Goal: Transaction & Acquisition: Purchase product/service

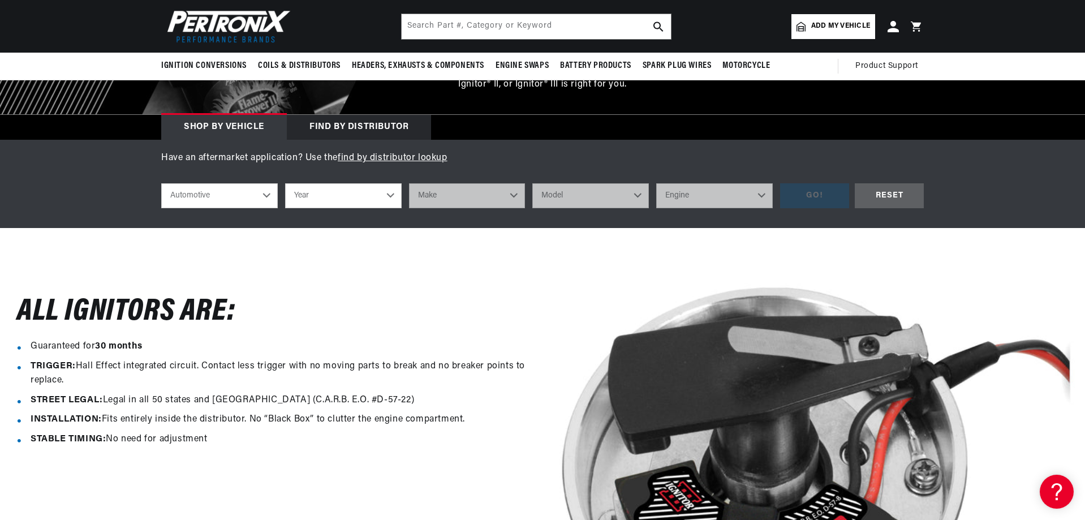
scroll to position [113, 0]
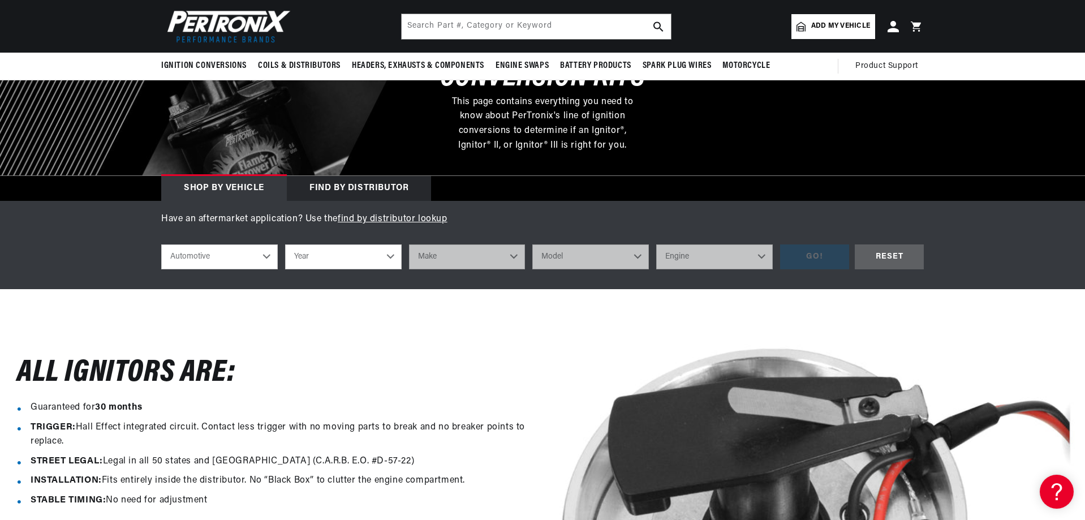
click at [395, 259] on select "Year 2024 2023 2022 2021 2020 2019 2018 2017 2016 2015 2014 2013 2012 2011 2010…" at bounding box center [343, 256] width 117 height 25
select select "1988"
click at [285, 244] on select "Year 2024 2023 2022 2021 2020 2019 2018 2017 2016 2015 2014 2013 2012 2011 2010…" at bounding box center [343, 256] width 117 height 25
select select "1988"
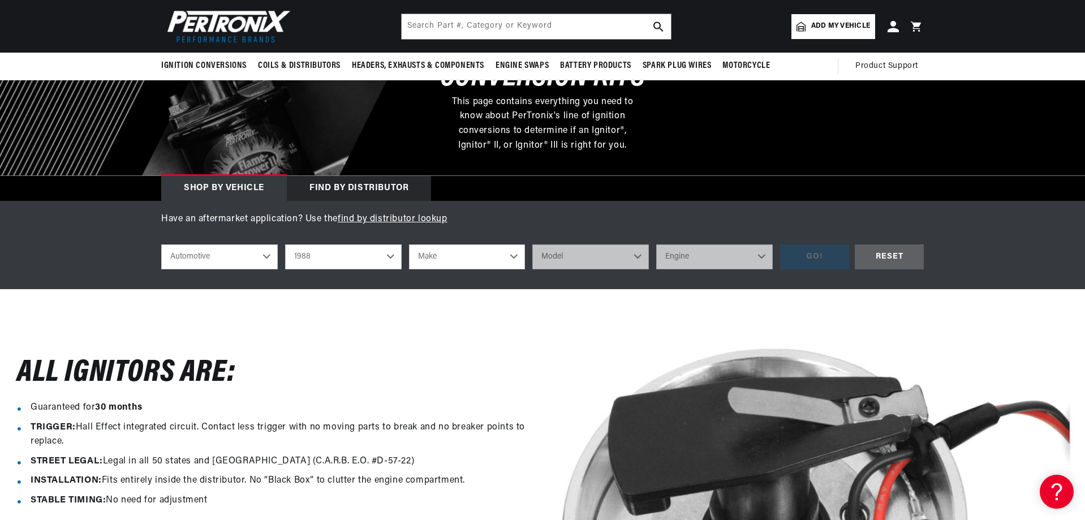
click at [472, 264] on select "Make American Motors Bentley Buick Cadillac Chevrolet Chrysler Dodge Eagle Ford…" at bounding box center [467, 256] width 117 height 25
select select "Mazda"
click at [409, 244] on select "Make American Motors Bentley Buick Cadillac Chevrolet Chrysler Dodge Eagle Ford…" at bounding box center [467, 256] width 117 height 25
select select "Mazda"
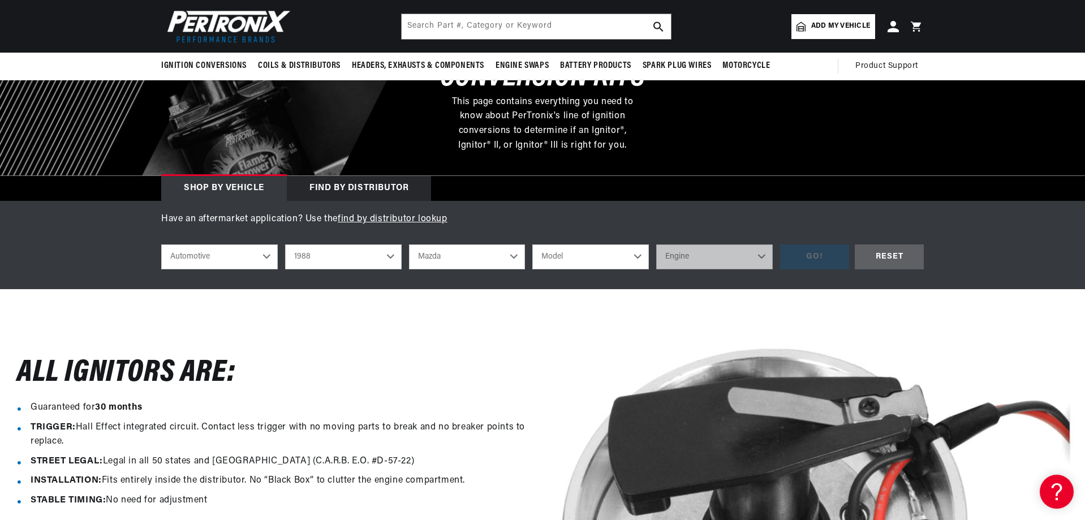
click at [605, 253] on select "Model B2600" at bounding box center [590, 256] width 117 height 25
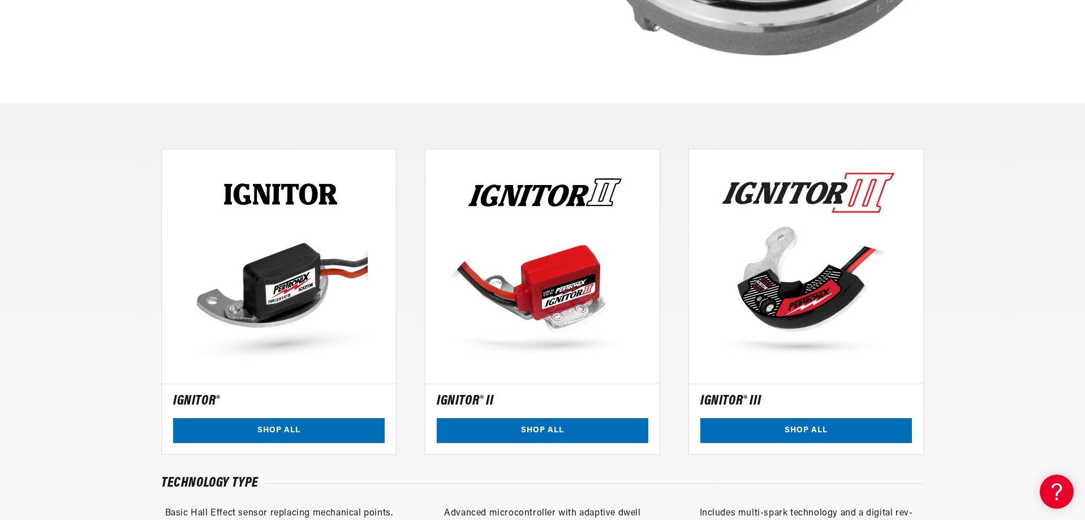
scroll to position [0, 343]
click at [257, 424] on link "SHOP ALL" at bounding box center [279, 430] width 212 height 25
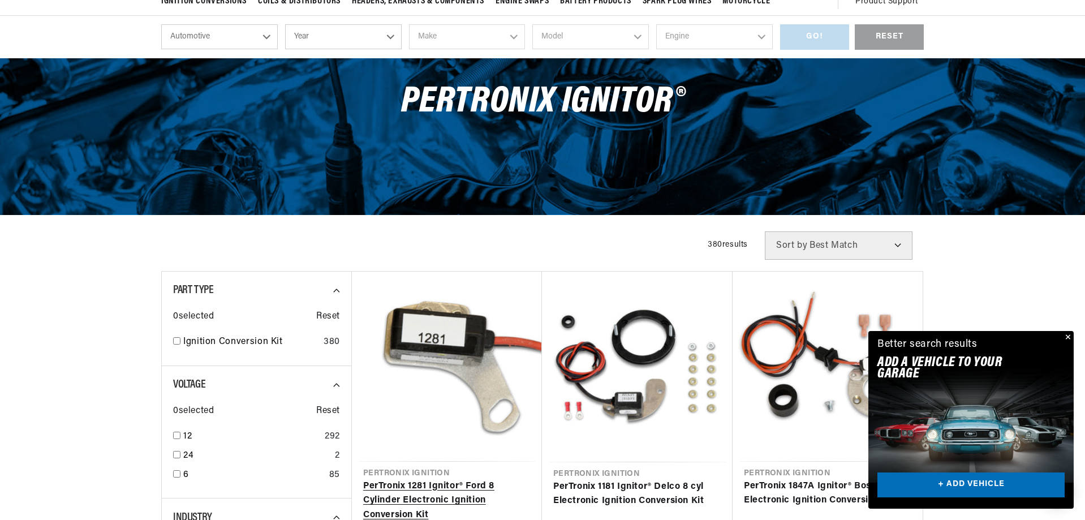
scroll to position [226, 0]
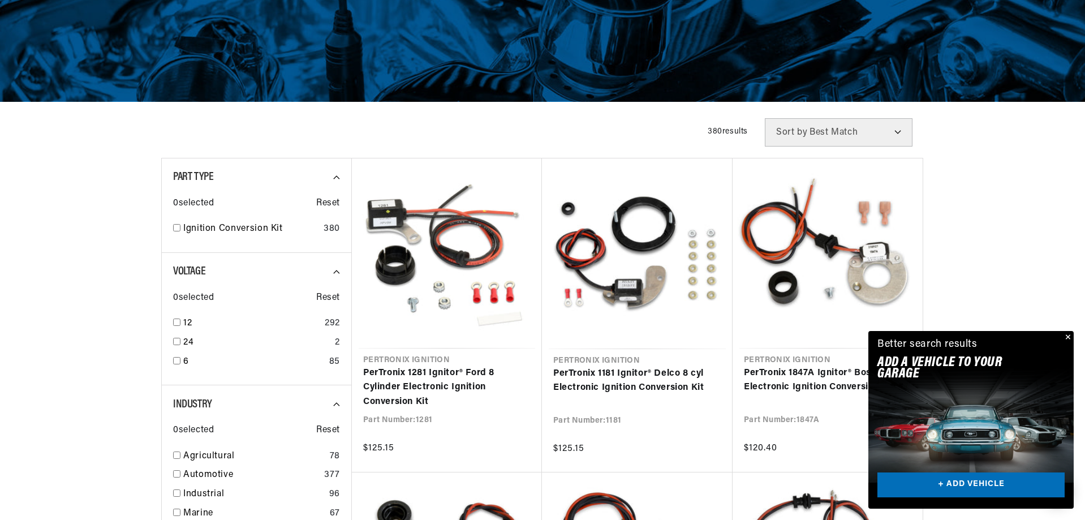
click at [1067, 335] on button "Close" at bounding box center [1067, 338] width 14 height 14
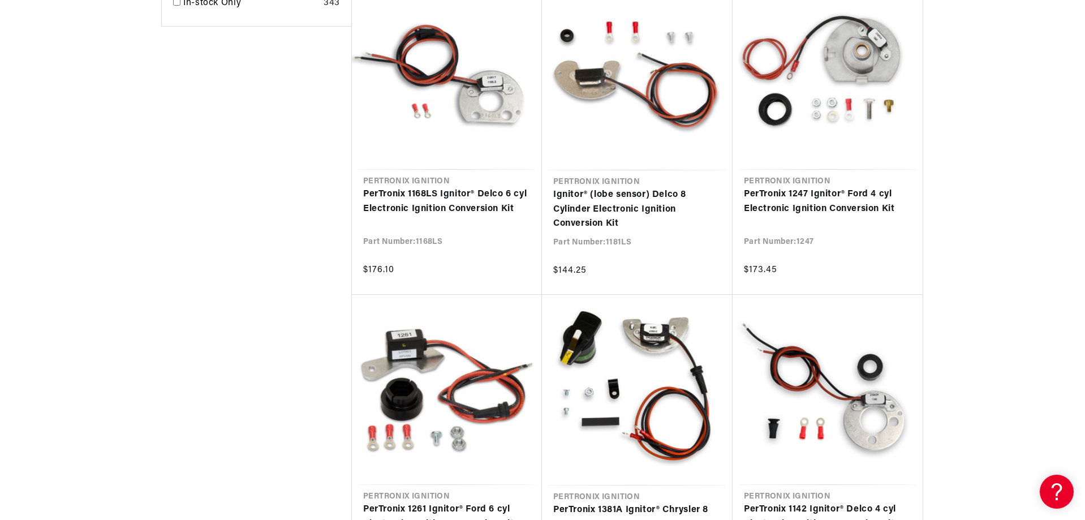
scroll to position [1075, 0]
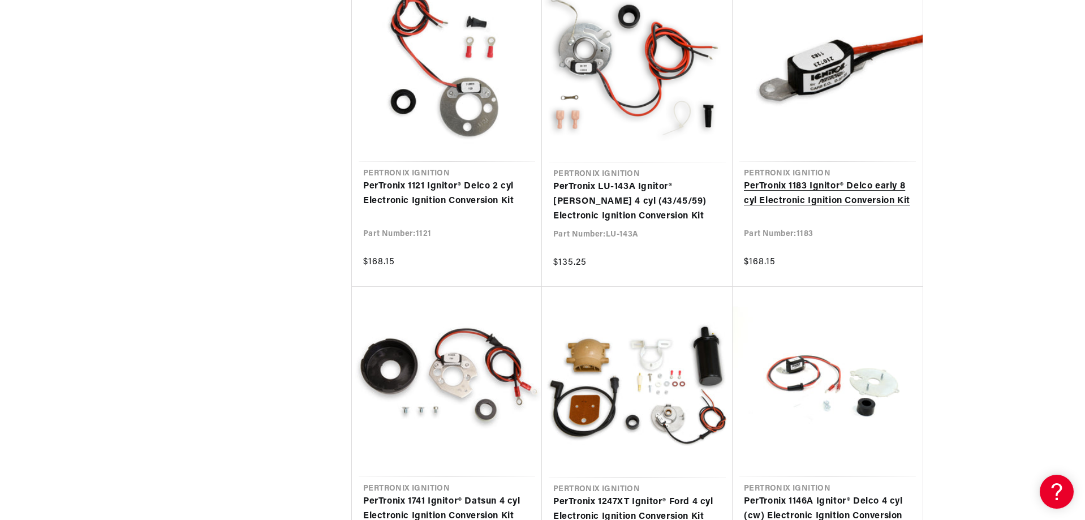
scroll to position [2319, 0]
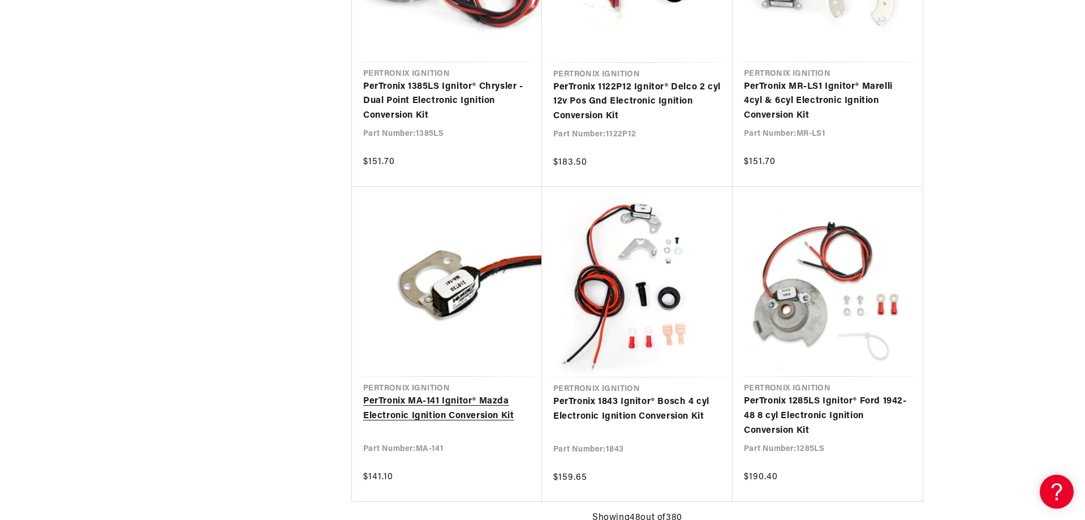
click at [455, 407] on link "PerTronix MA-141 Ignitor® Mazda Electronic Ignition Conversion Kit" at bounding box center [446, 408] width 167 height 29
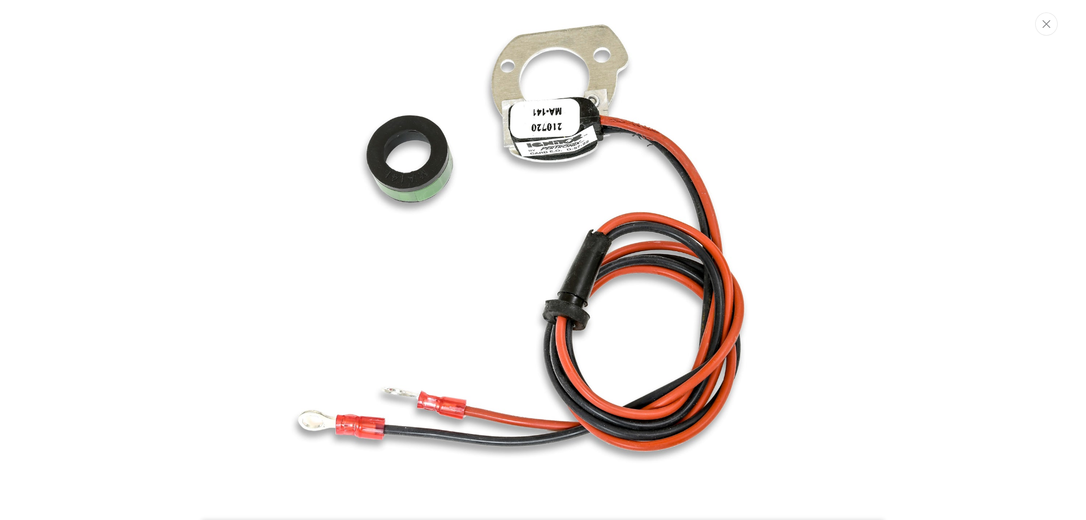
scroll to position [0, 343]
click at [389, 274] on img "Media gallery" at bounding box center [543, 259] width 611 height 611
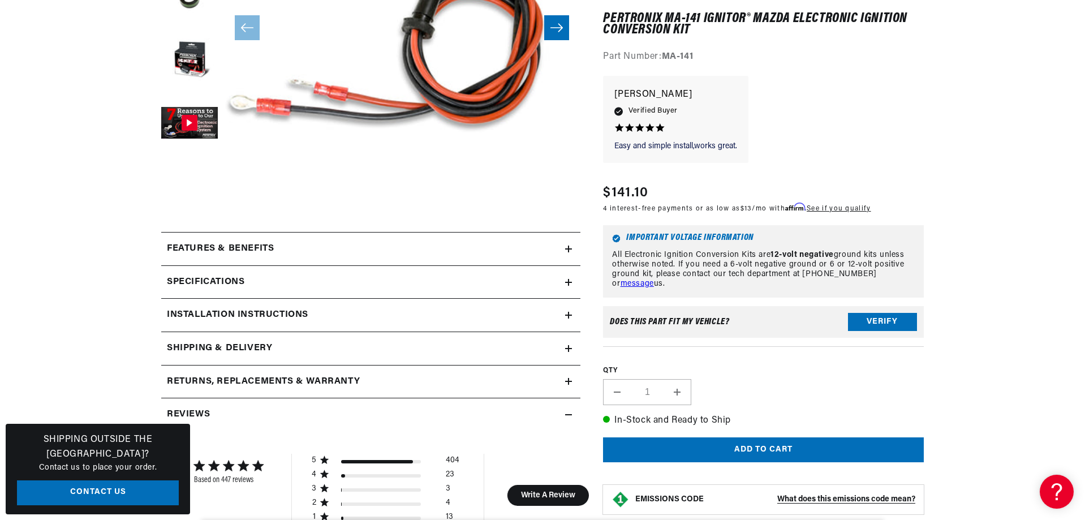
scroll to position [0, 0]
click at [217, 309] on h2 "Installation instructions" at bounding box center [237, 315] width 141 height 15
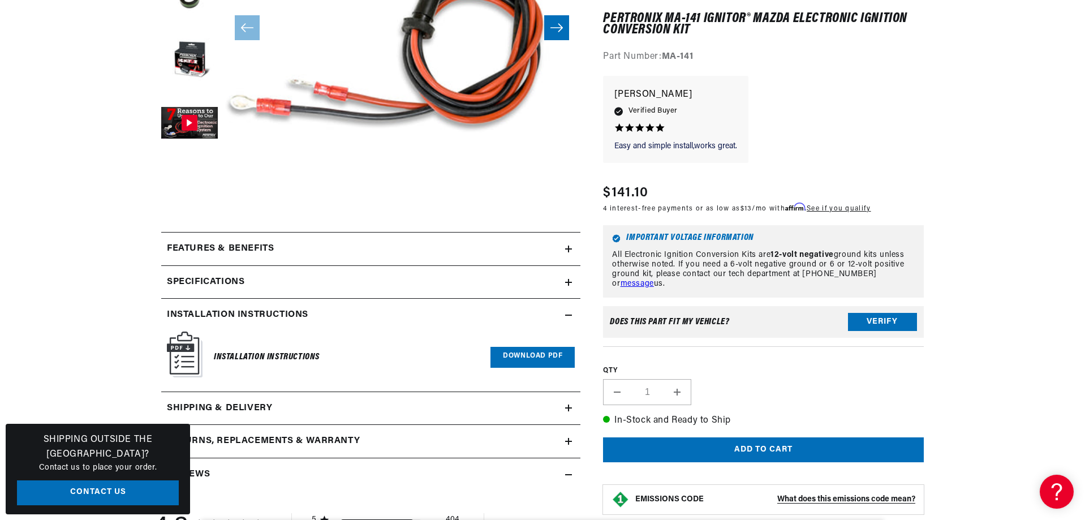
scroll to position [380, 0]
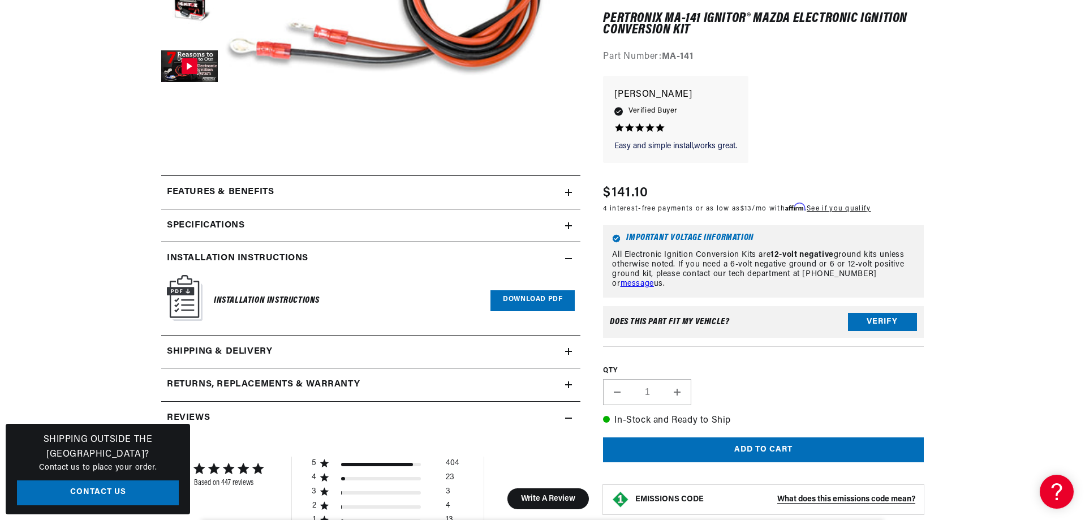
click at [518, 303] on link "Download PDF" at bounding box center [532, 300] width 84 height 21
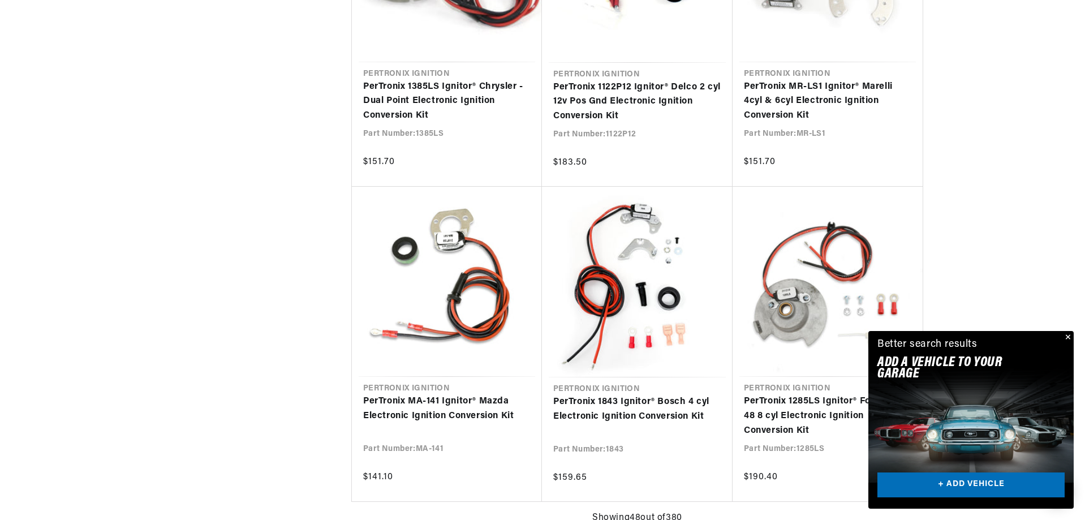
click at [1067, 337] on button "Close" at bounding box center [1067, 338] width 14 height 14
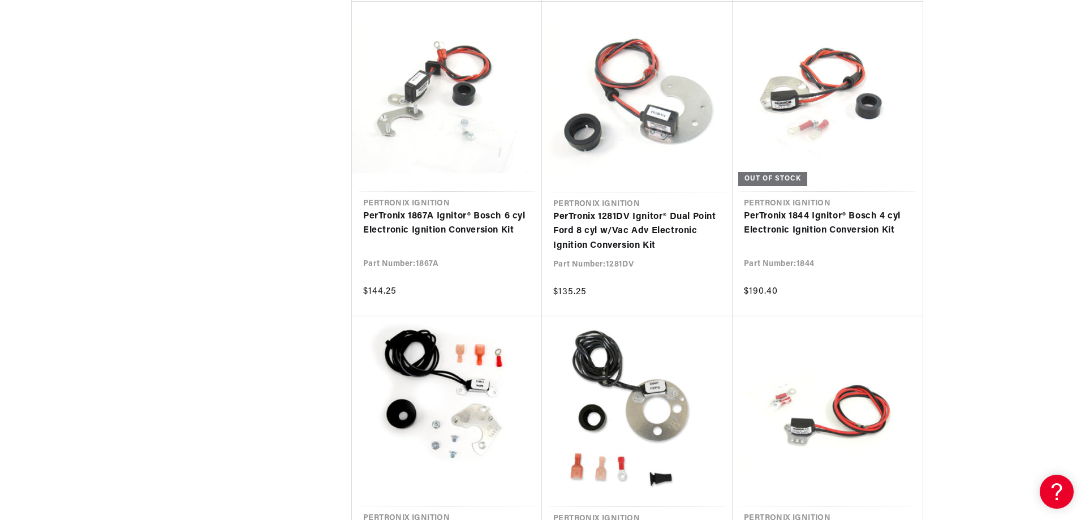
scroll to position [6053, 0]
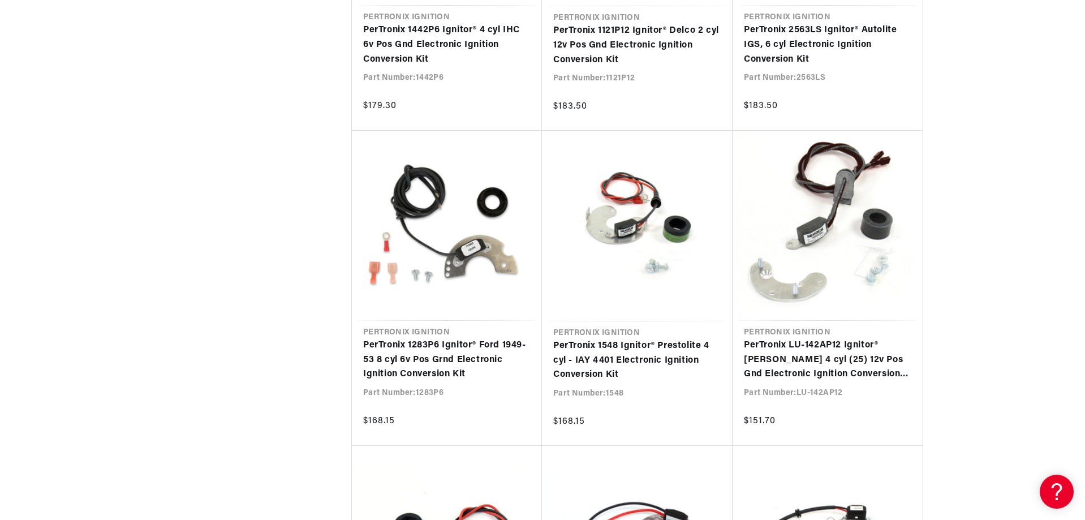
scroll to position [6562, 0]
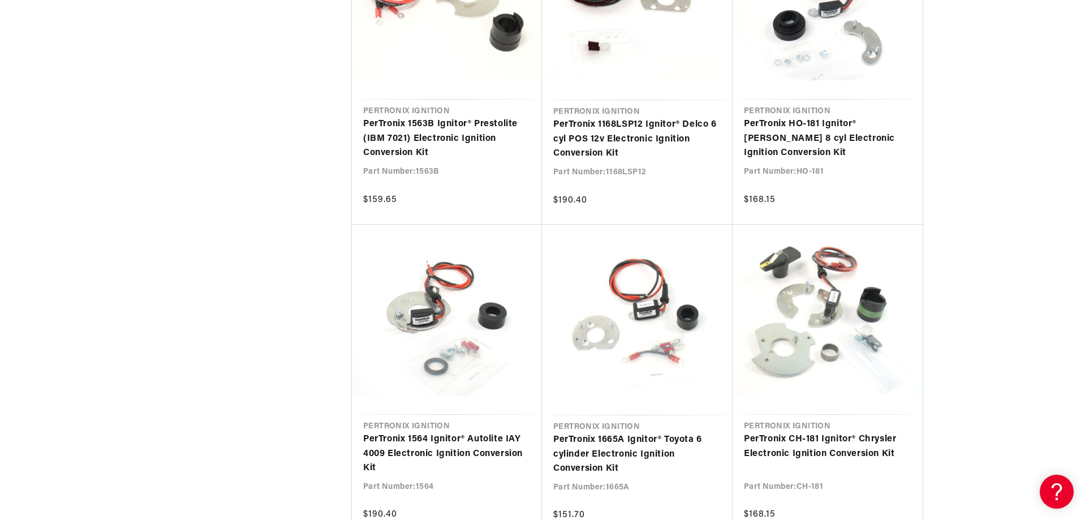
scroll to position [8429, 0]
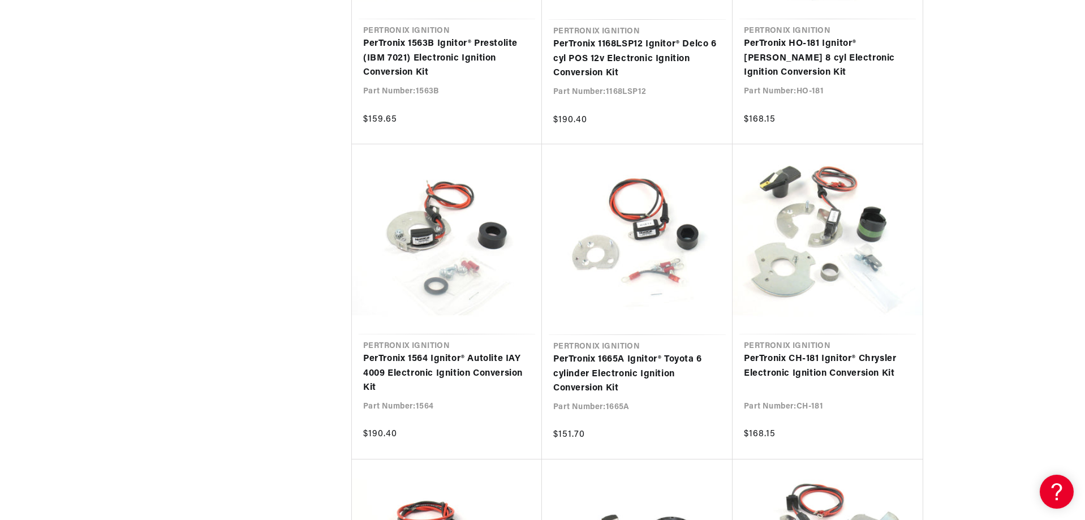
drag, startPoint x: 1074, startPoint y: 27, endPoint x: 1086, endPoint y: 29, distance: 12.0
drag, startPoint x: 1081, startPoint y: 29, endPoint x: 1067, endPoint y: 31, distance: 14.3
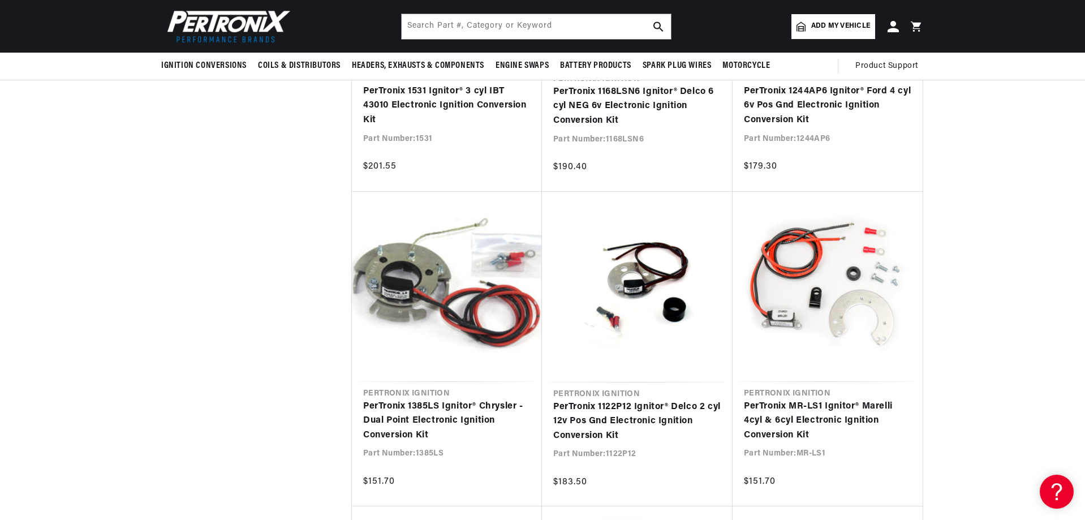
scroll to position [4582, 0]
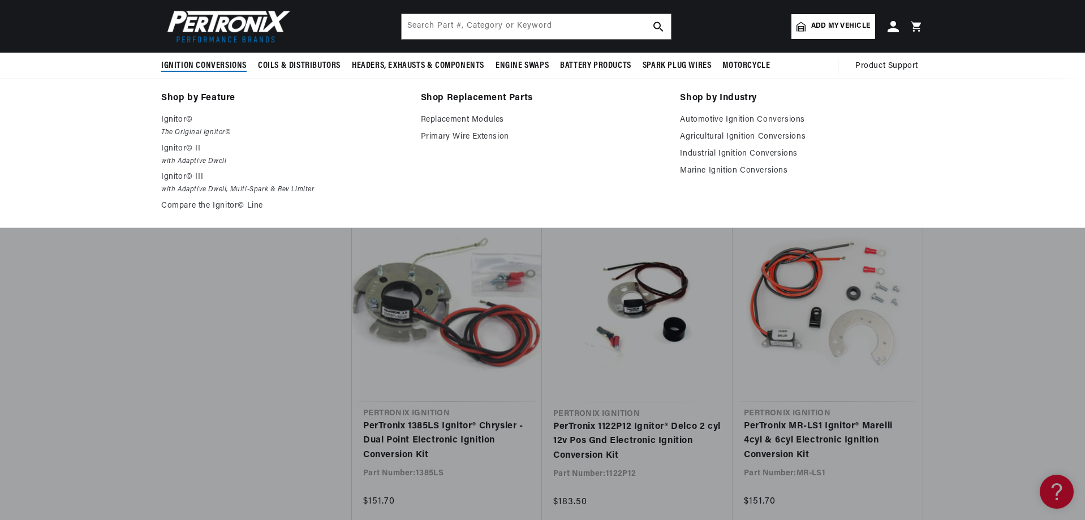
click at [189, 67] on span "Ignition Conversions" at bounding box center [203, 66] width 85 height 12
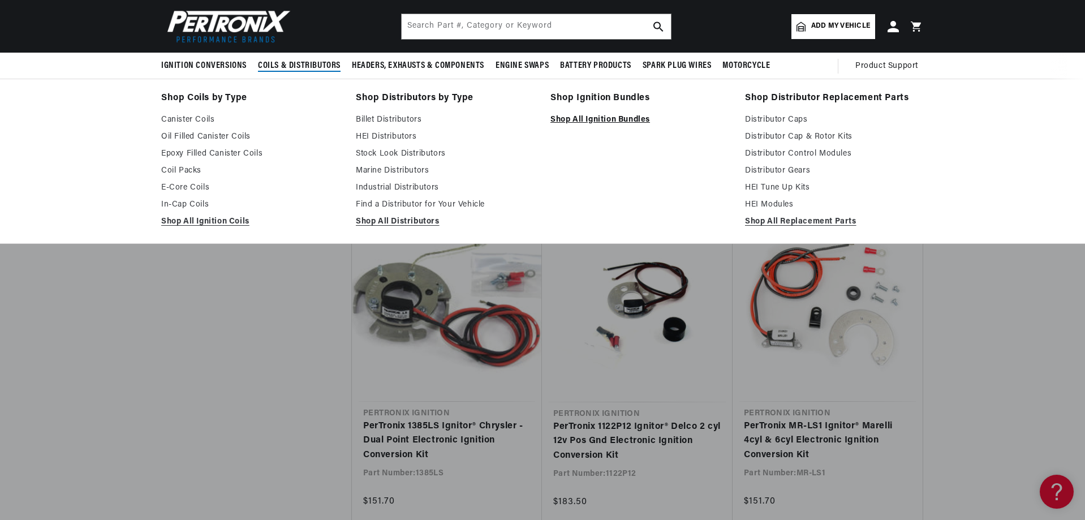
scroll to position [0, 0]
click at [598, 120] on link "Shop All Ignition Bundles" at bounding box center [639, 120] width 179 height 14
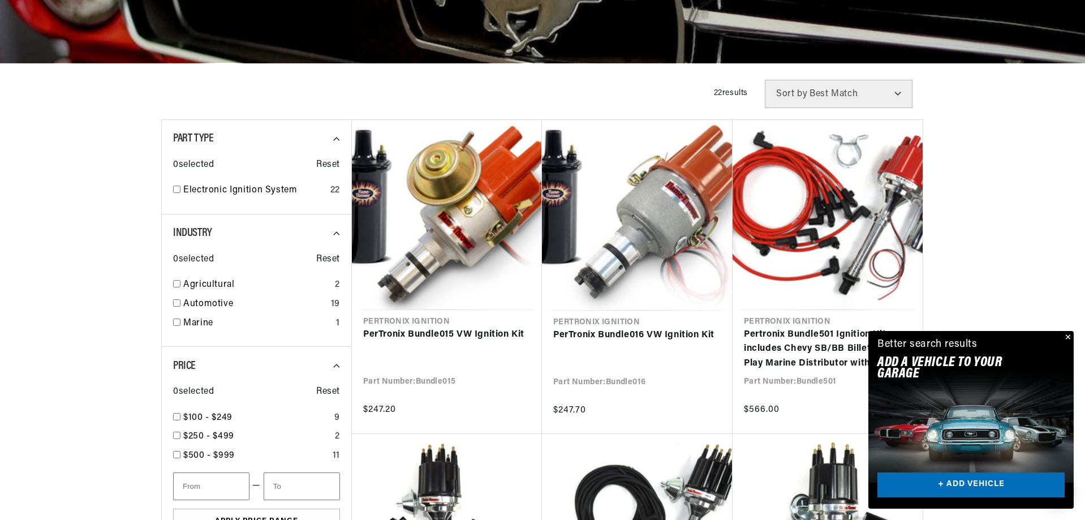
scroll to position [283, 0]
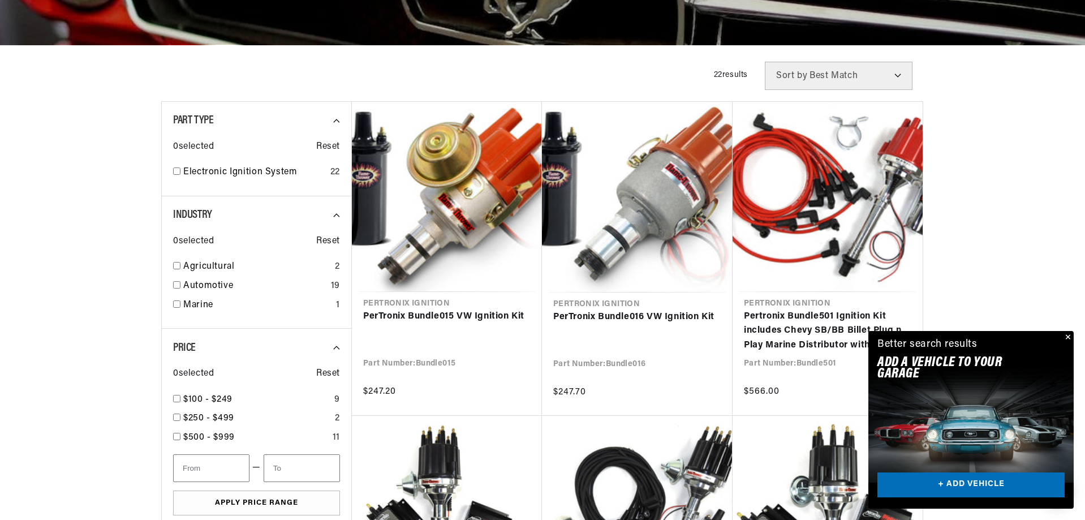
click at [1068, 334] on button "Close" at bounding box center [1067, 338] width 14 height 14
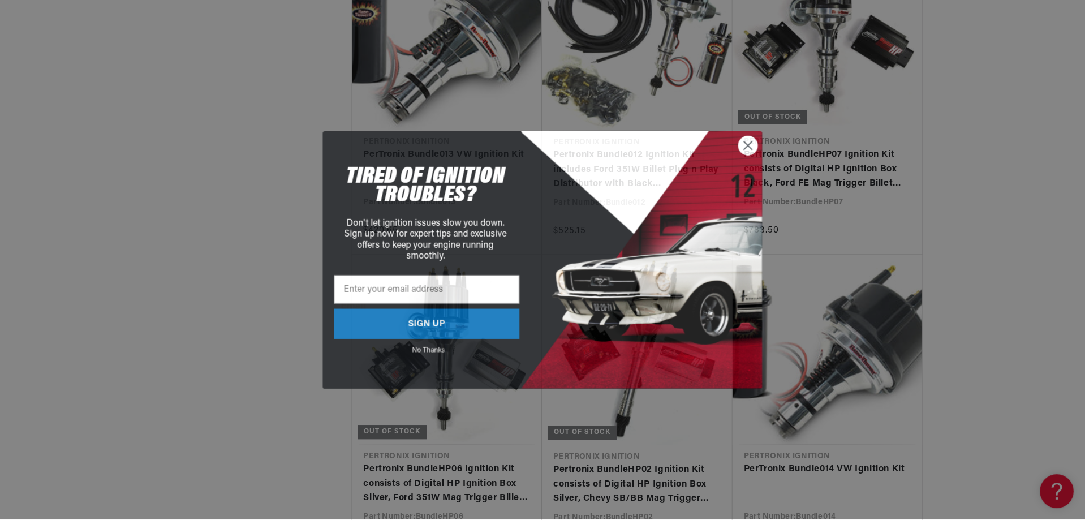
scroll to position [1075, 0]
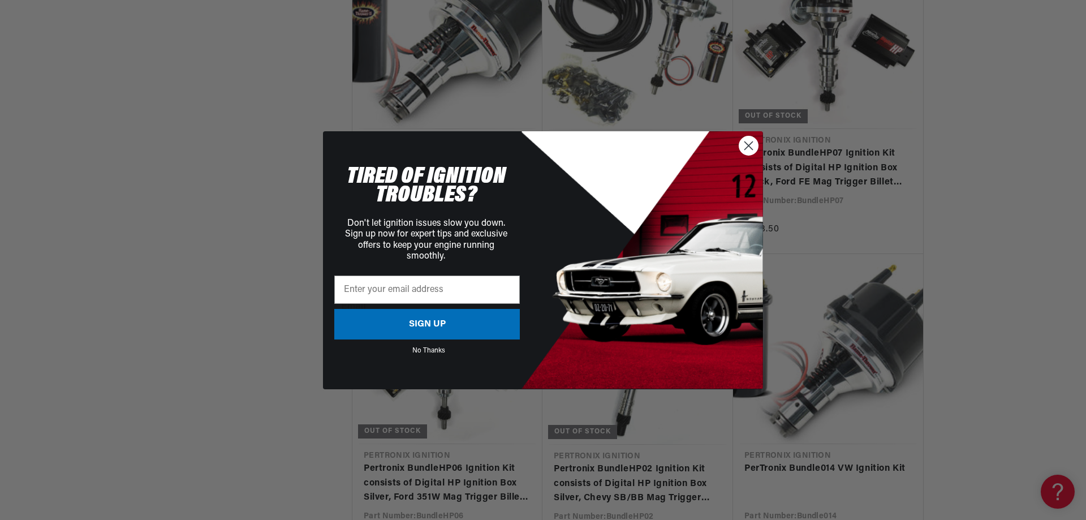
click at [748, 144] on circle "Close dialog" at bounding box center [748, 145] width 19 height 19
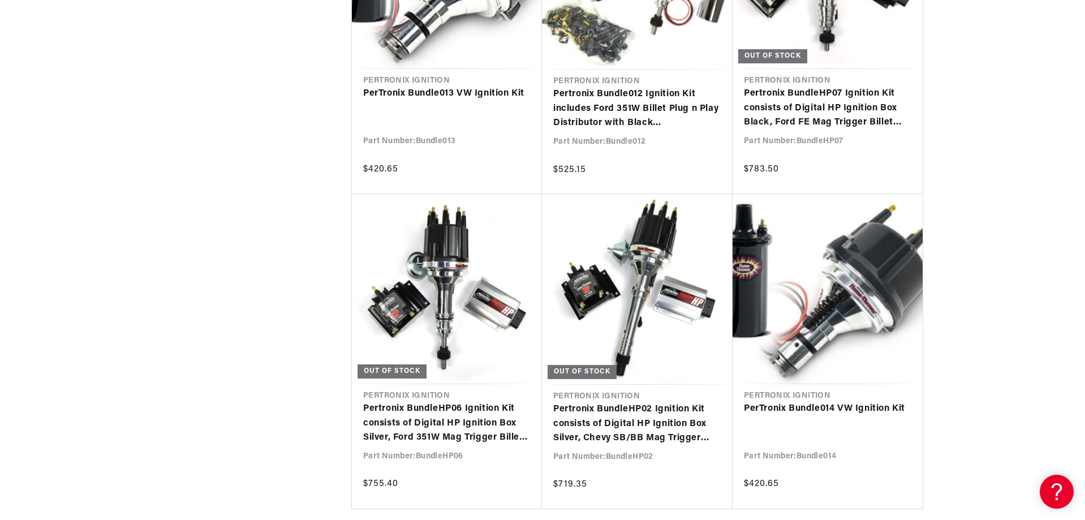
scroll to position [0, 5]
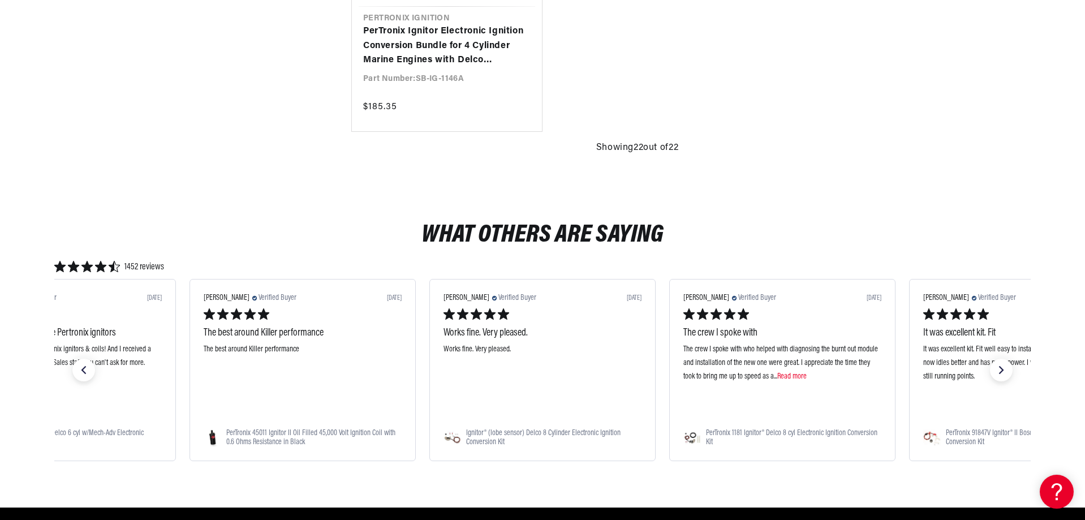
scroll to position [0, 343]
